Goal: Find specific page/section: Find specific page/section

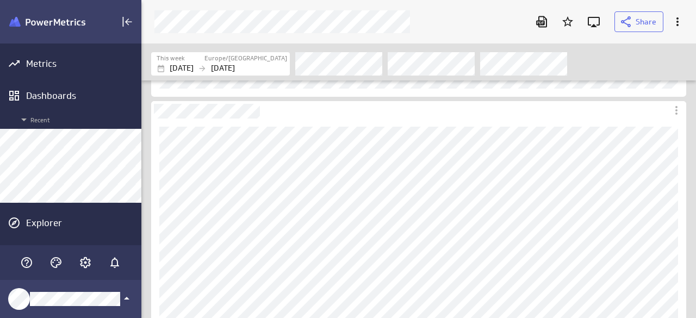
scroll to position [335, 571]
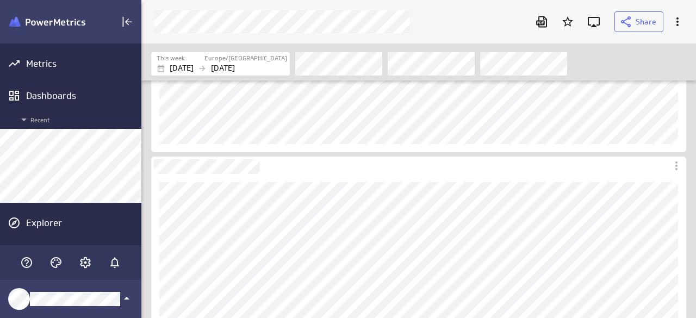
scroll to position [163, 0]
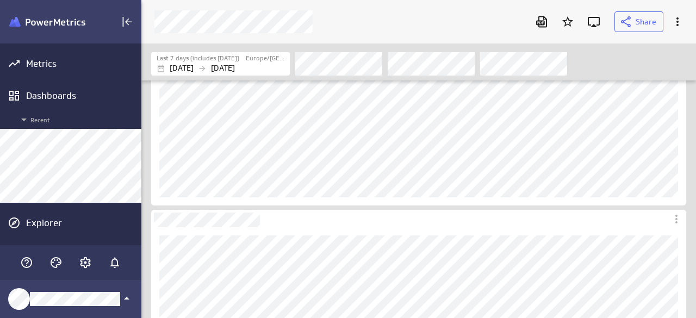
scroll to position [217, 0]
